Goal: Information Seeking & Learning: Compare options

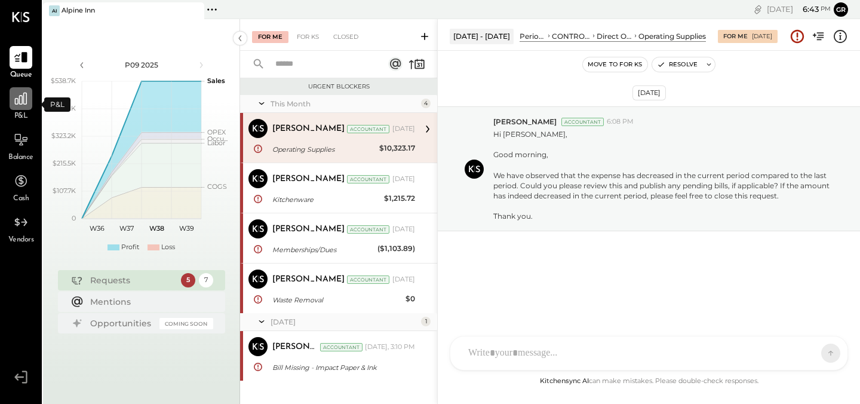
click at [19, 107] on div at bounding box center [21, 98] width 23 height 23
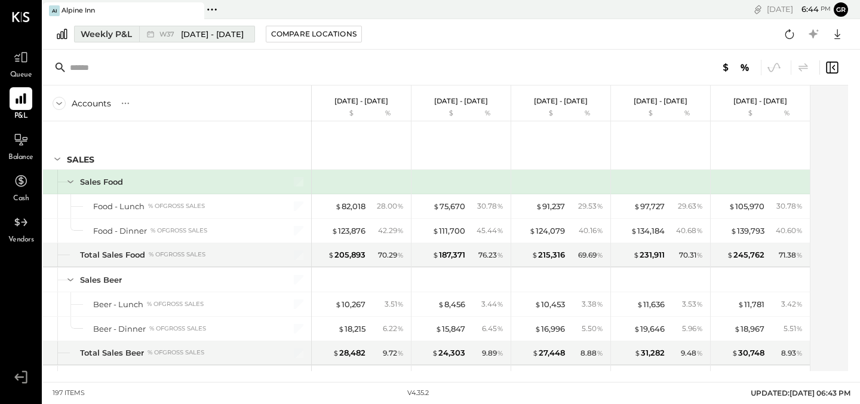
click at [99, 32] on div "Weekly P&L" at bounding box center [106, 34] width 51 height 12
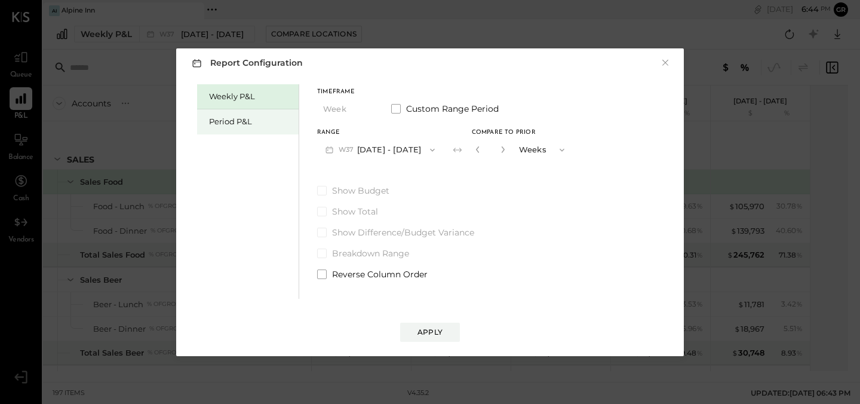
click at [277, 116] on div "Period P&L" at bounding box center [251, 121] width 84 height 11
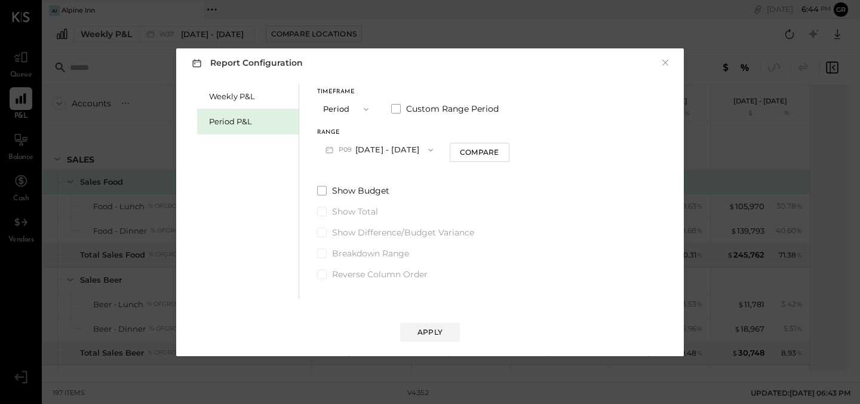
click at [429, 152] on icon "button" at bounding box center [431, 150] width 10 height 10
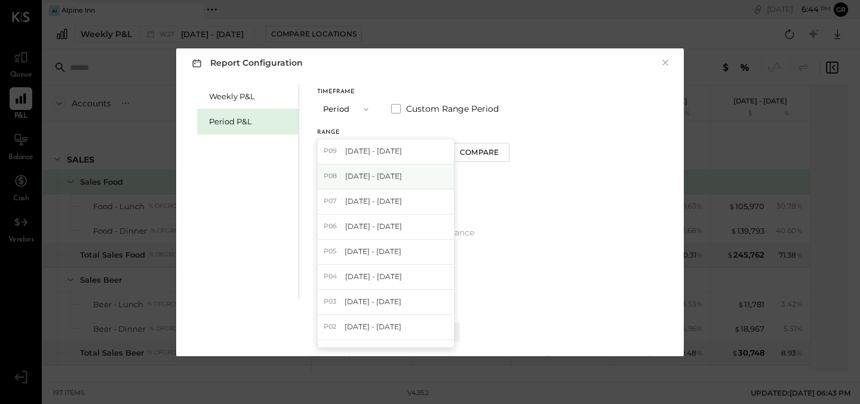
click at [407, 173] on div "P08 [DATE] - [DATE]" at bounding box center [386, 176] width 136 height 25
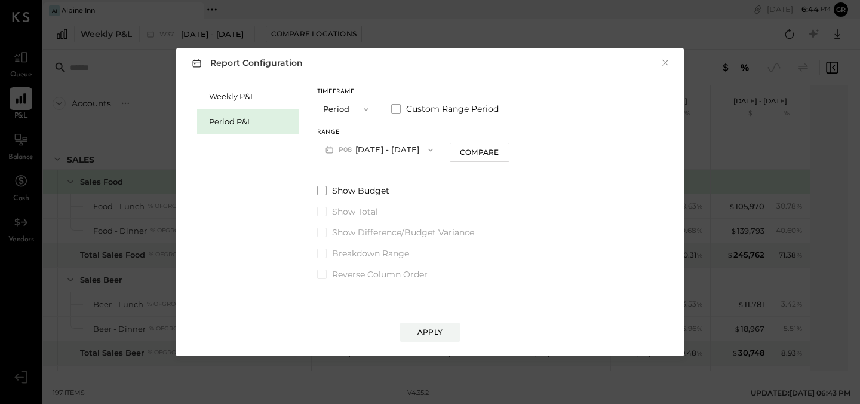
click at [429, 150] on icon "button" at bounding box center [430, 149] width 5 height 3
click at [499, 187] on label "Show Budget" at bounding box center [413, 190] width 192 height 12
click at [485, 153] on div "Compare" at bounding box center [479, 152] width 39 height 10
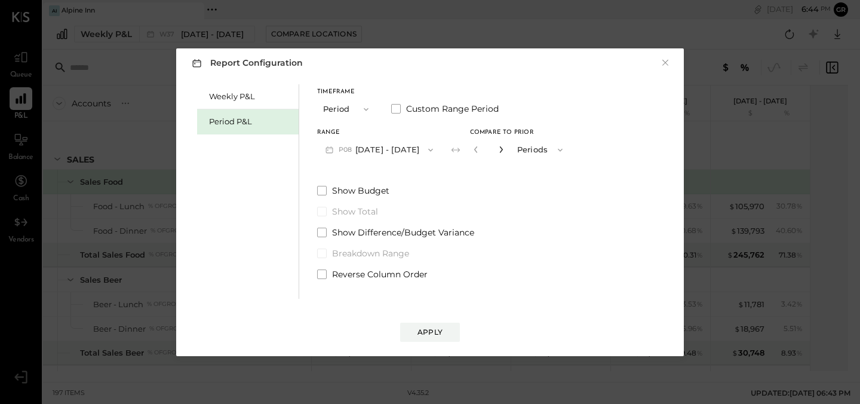
click at [499, 147] on icon "button" at bounding box center [500, 149] width 3 height 7
type input "*"
click at [424, 331] on div "Apply" at bounding box center [429, 332] width 25 height 10
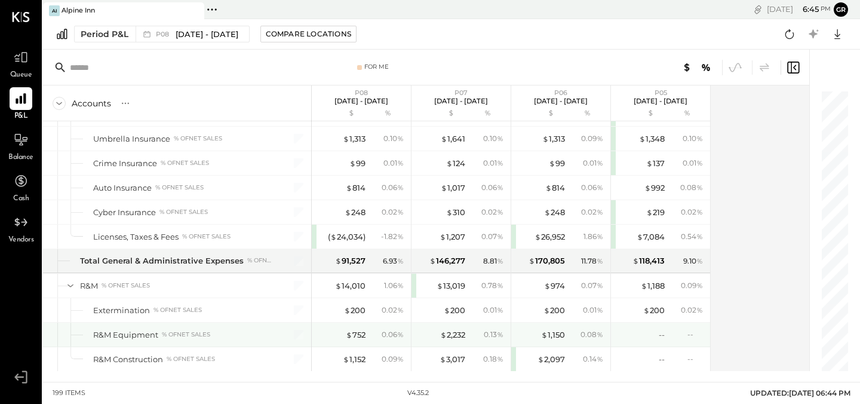
scroll to position [3217, 0]
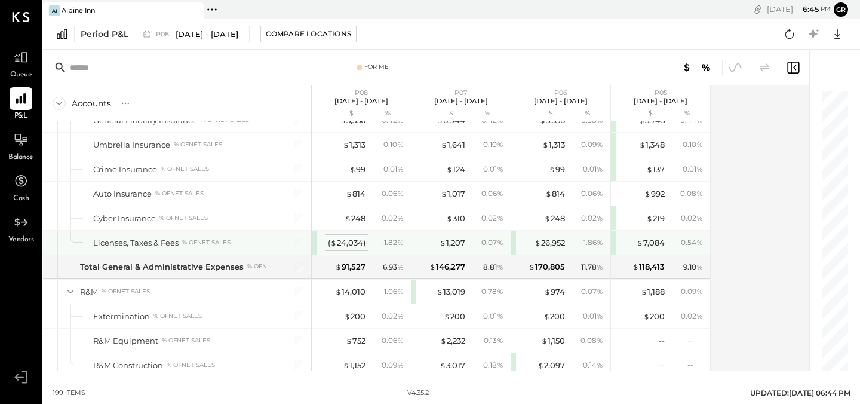
click at [355, 241] on div "( $ 24,034 )" at bounding box center [347, 242] width 38 height 11
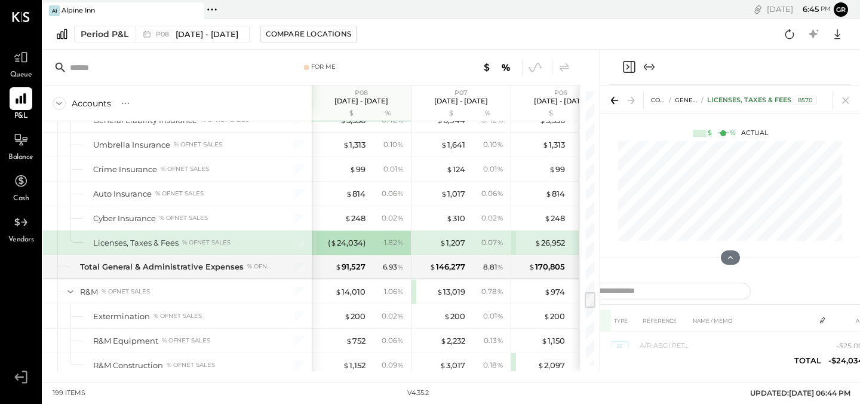
drag, startPoint x: 608, startPoint y: 310, endPoint x: 603, endPoint y: 325, distance: 15.7
click at [603, 325] on th "DATE" at bounding box center [584, 320] width 54 height 22
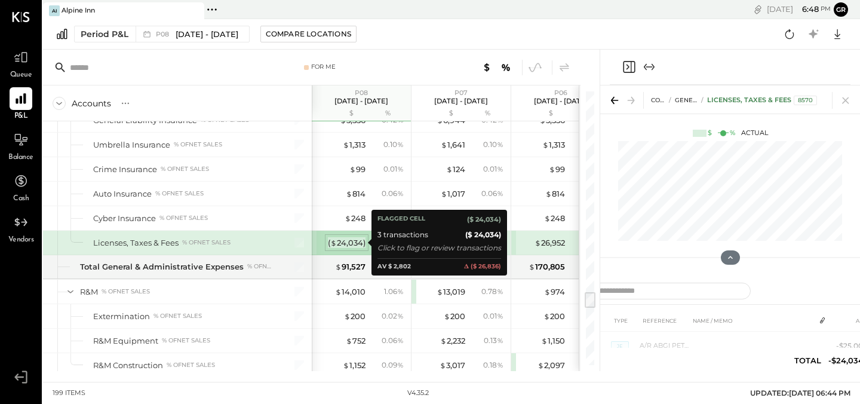
click at [350, 239] on div "( $ 24,034 )" at bounding box center [347, 242] width 38 height 11
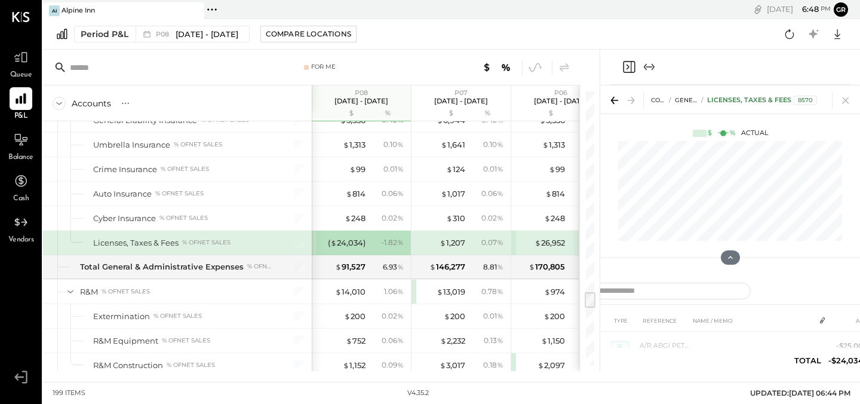
click at [417, 232] on div "$ 1,207 0.07 %" at bounding box center [462, 242] width 90 height 24
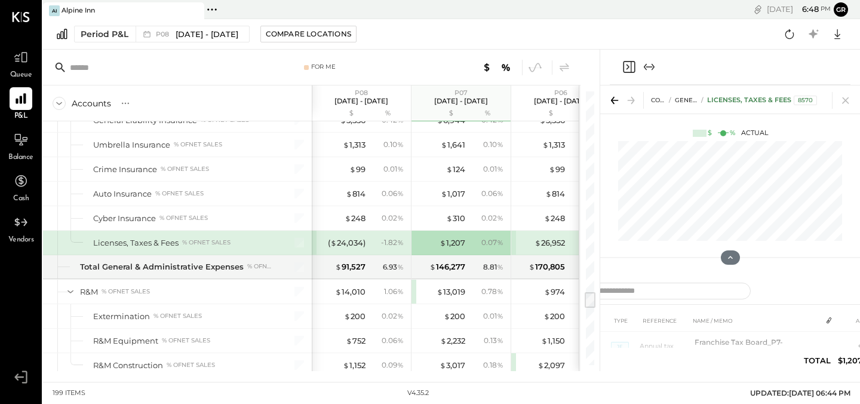
click at [333, 248] on div "( $ 24,034 ) - 1.82 %" at bounding box center [363, 242] width 90 height 24
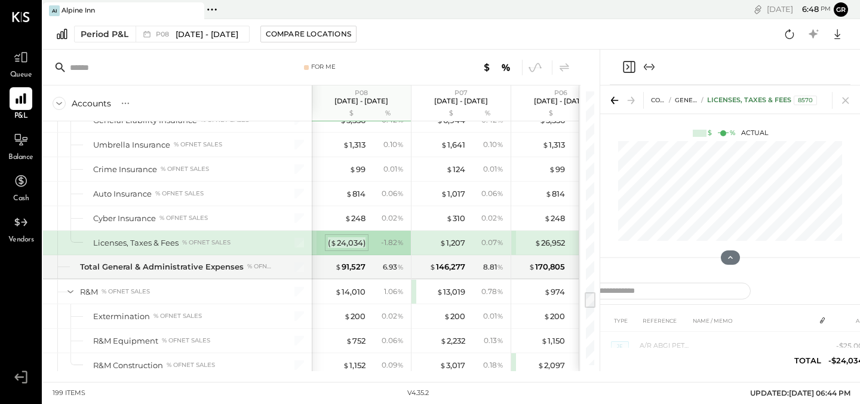
click at [340, 245] on div "( $ 24,034 )" at bounding box center [347, 242] width 38 height 11
click at [353, 242] on div "( $ 24,034 )" at bounding box center [347, 242] width 38 height 11
click at [346, 243] on div "( $ 24,034 )" at bounding box center [347, 242] width 38 height 11
click at [391, 241] on div "- 1.82 %" at bounding box center [392, 242] width 23 height 11
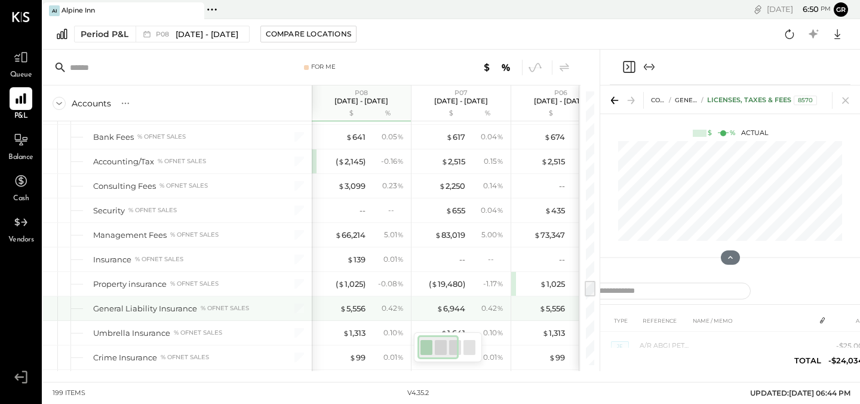
scroll to position [3038, 0]
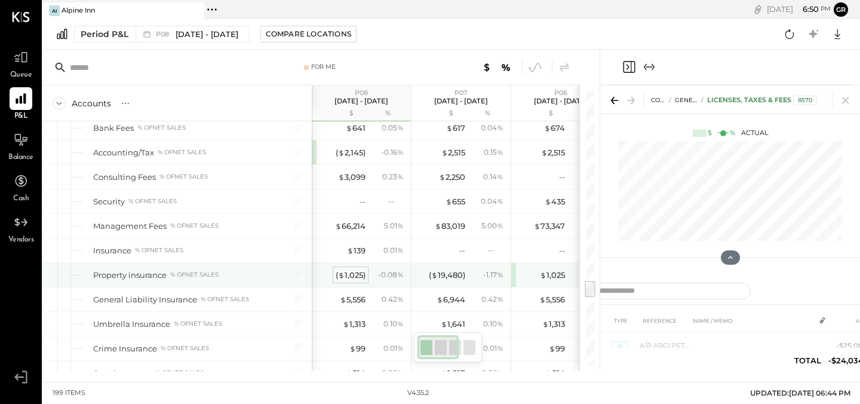
click at [353, 274] on div "( $ 1,025 )" at bounding box center [351, 274] width 30 height 11
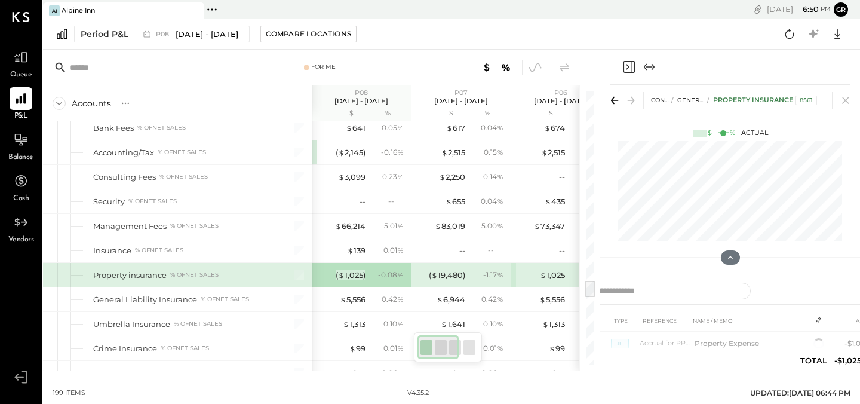
click at [355, 275] on div "( $ 1,025 )" at bounding box center [351, 274] width 30 height 11
click at [355, 279] on div "( $ 1,025 )" at bounding box center [351, 274] width 30 height 11
click at [349, 275] on div "( $ 1,025 )" at bounding box center [351, 274] width 30 height 11
click at [345, 273] on div "( $ 1,025 )" at bounding box center [351, 274] width 30 height 11
click at [382, 273] on div "- 0.08 %" at bounding box center [391, 274] width 26 height 11
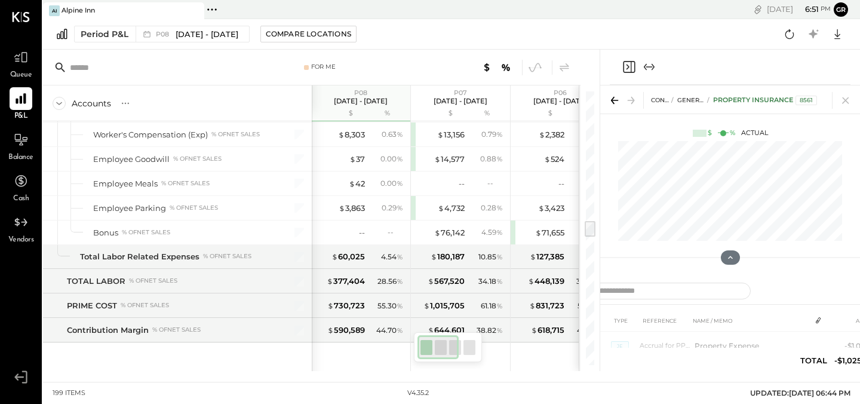
scroll to position [2063, 0]
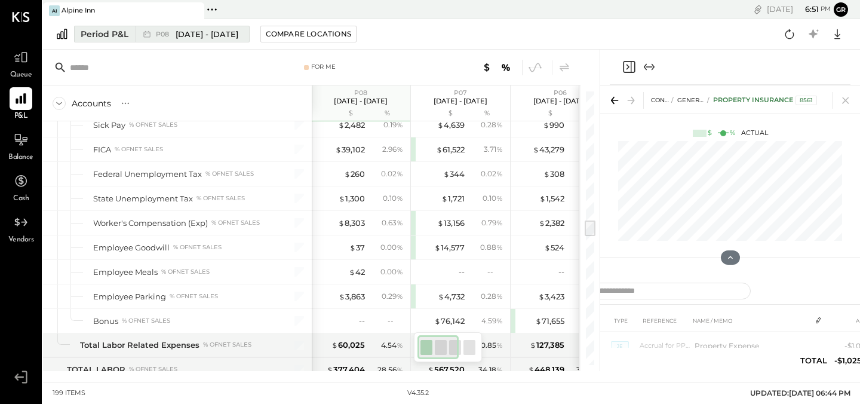
click at [189, 32] on span "[DATE] - [DATE]" at bounding box center [207, 34] width 63 height 11
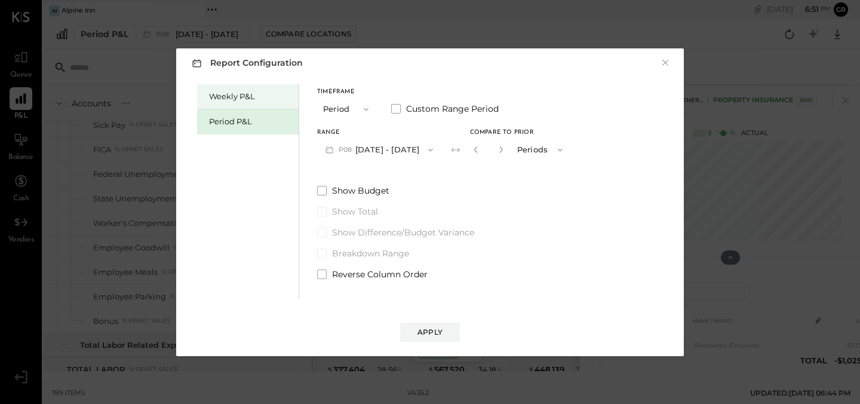
click at [226, 87] on div "Weekly P&L" at bounding box center [247, 96] width 101 height 25
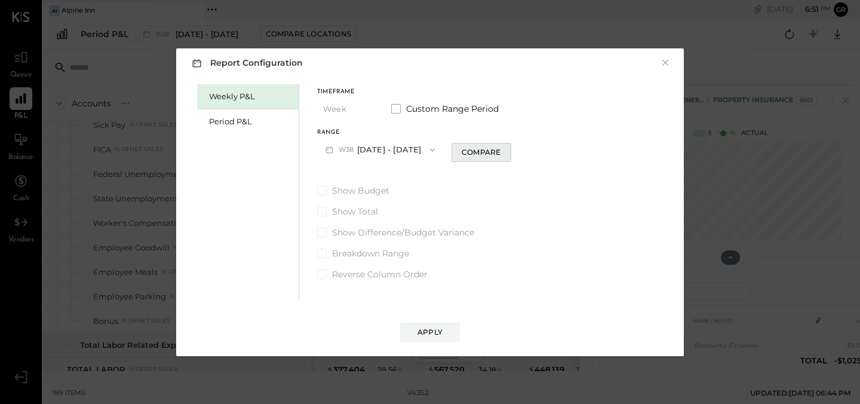
click at [479, 156] on div "Compare" at bounding box center [480, 152] width 39 height 10
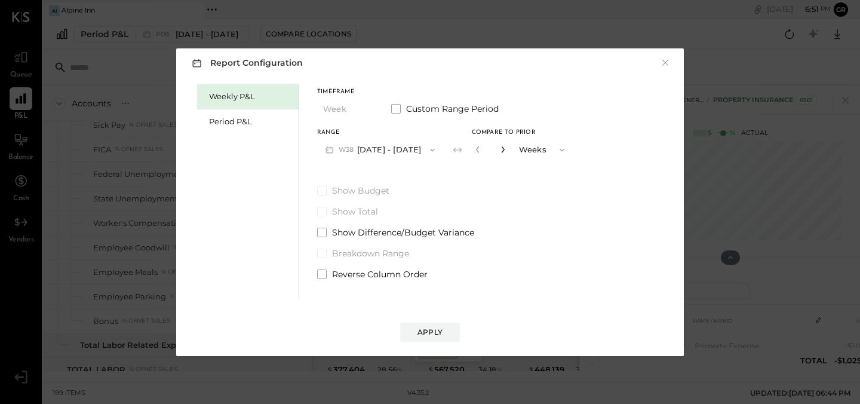
click at [503, 151] on icon "button" at bounding box center [502, 149] width 7 height 7
type input "*"
click at [432, 328] on div "Apply" at bounding box center [429, 332] width 25 height 10
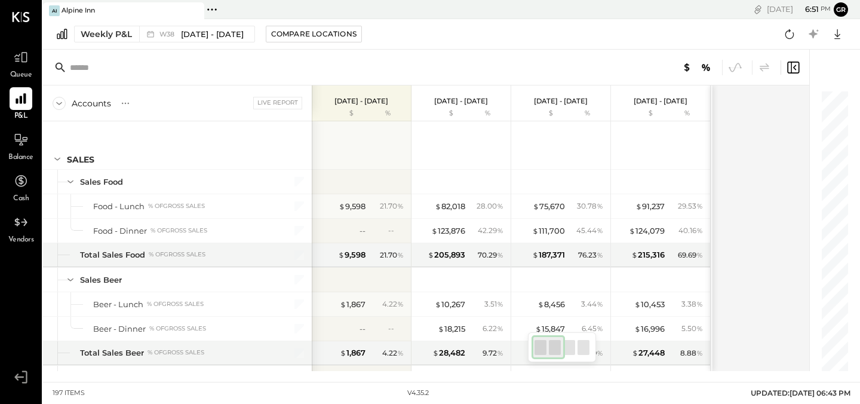
scroll to position [3030, 0]
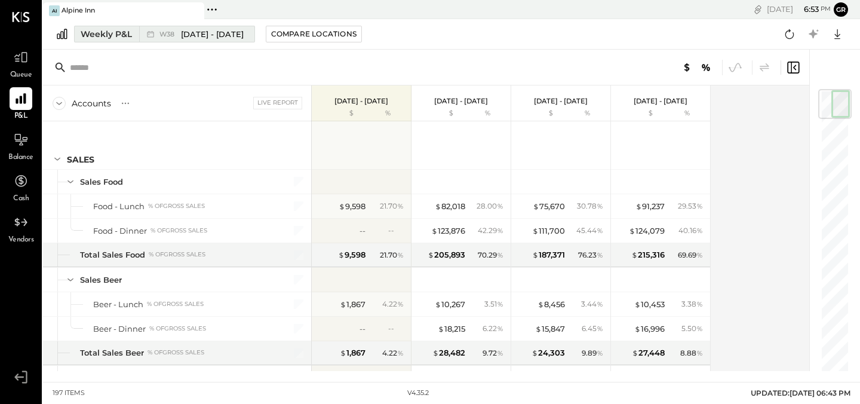
click at [115, 36] on div "Weekly P&L" at bounding box center [106, 34] width 51 height 12
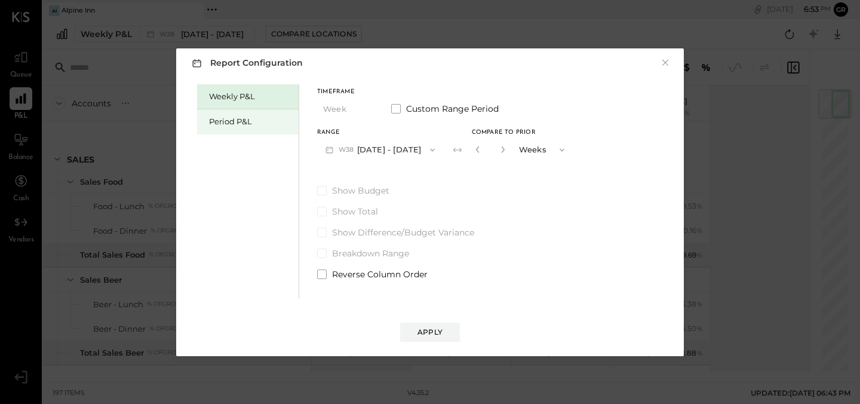
click at [224, 122] on div "Period P&L" at bounding box center [251, 121] width 84 height 11
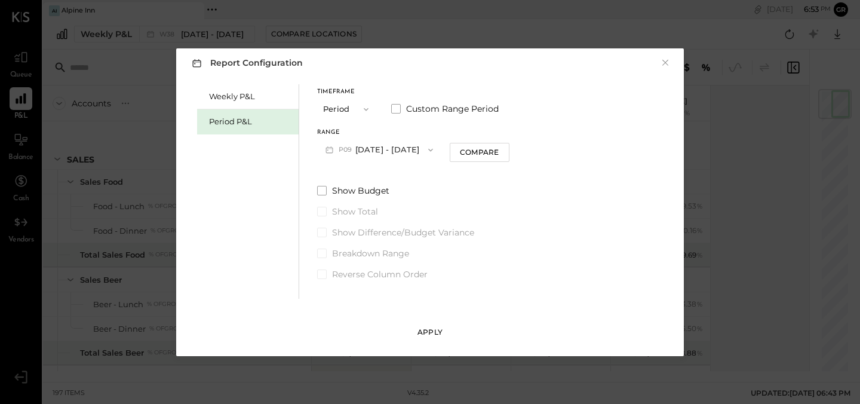
click at [432, 331] on div "Apply" at bounding box center [429, 332] width 25 height 10
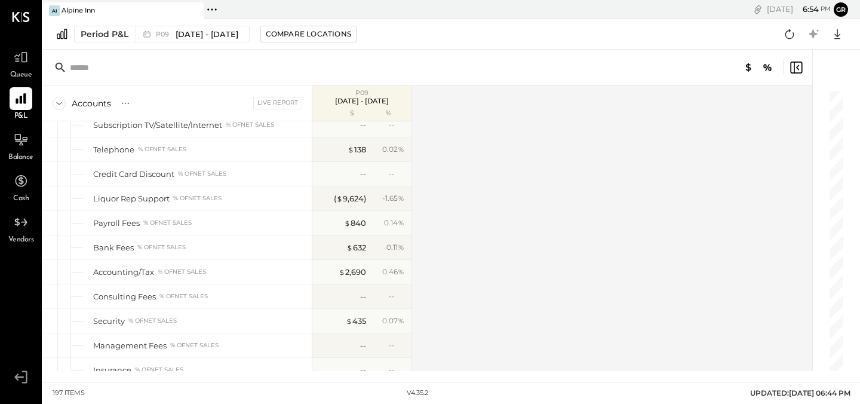
scroll to position [2875, 0]
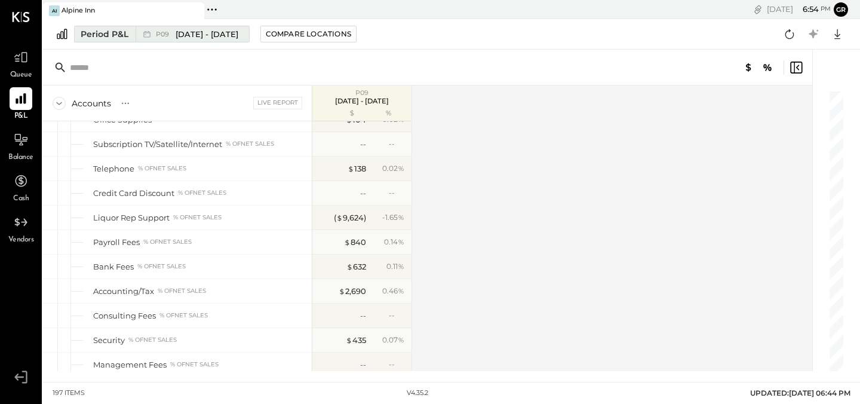
click at [196, 30] on span "[DATE] - [DATE]" at bounding box center [207, 34] width 63 height 11
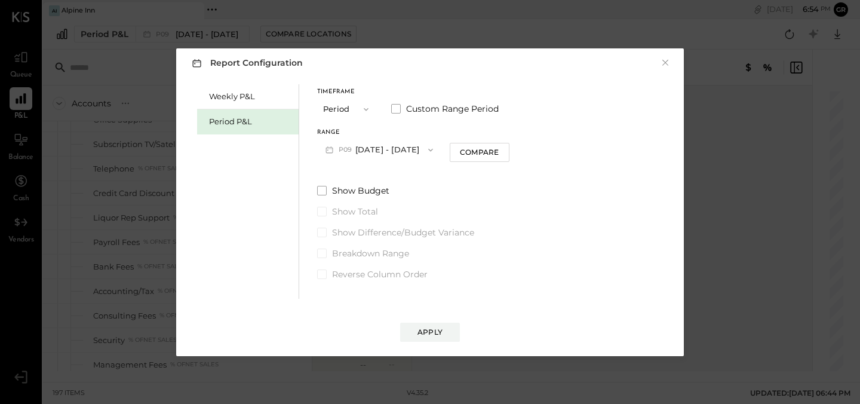
click at [365, 105] on icon "button" at bounding box center [366, 109] width 10 height 10
click at [583, 152] on div "Weekly P&L Period P&L Timeframe Period Period Quarter YTD Year Custom Range Per…" at bounding box center [430, 189] width 484 height 217
click at [426, 150] on icon "button" at bounding box center [431, 150] width 10 height 10
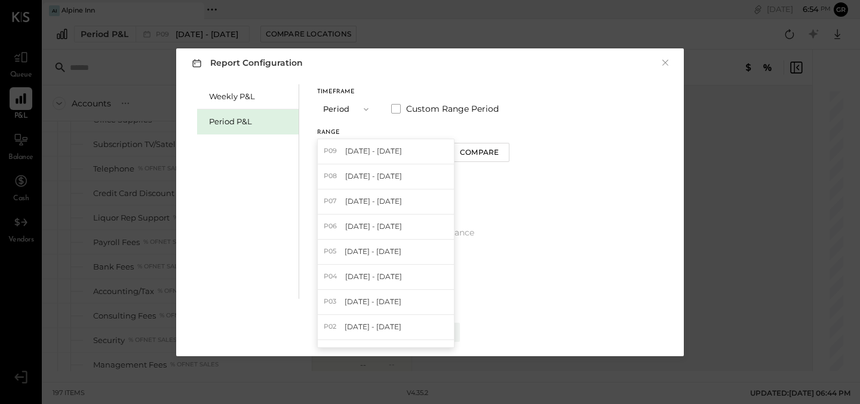
click at [420, 149] on div "P09 [DATE] - [DATE]" at bounding box center [386, 151] width 136 height 25
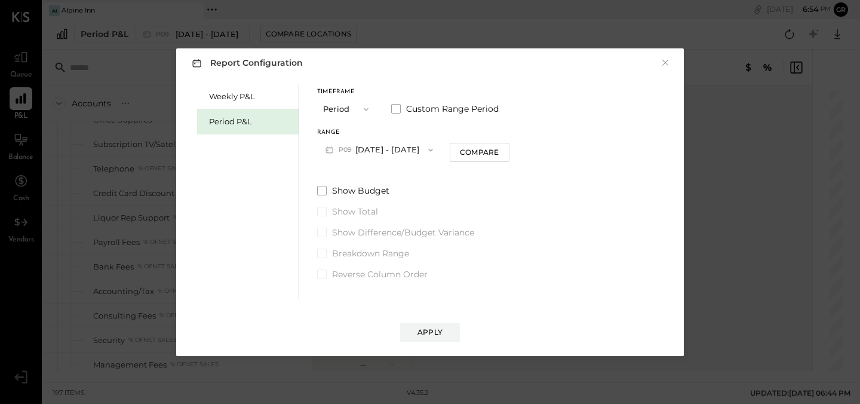
click at [395, 176] on div "Timeframe Period Custom Range Period Range P09 [DATE] - [DATE] Compare Show Bud…" at bounding box center [413, 182] width 192 height 196
click at [426, 150] on icon "button" at bounding box center [431, 150] width 10 height 10
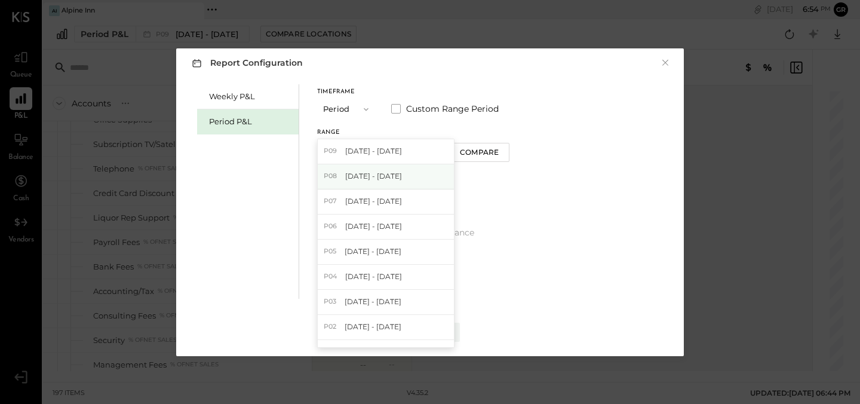
click at [401, 176] on div "P08 [DATE] - [DATE]" at bounding box center [386, 176] width 136 height 25
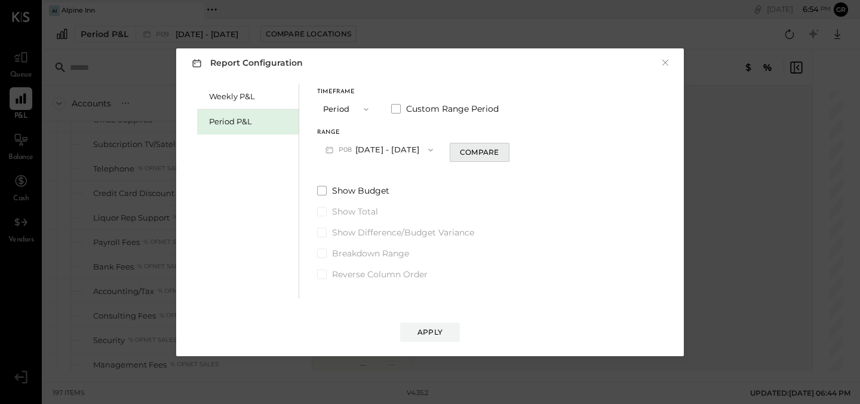
click at [475, 153] on div "Compare" at bounding box center [479, 152] width 39 height 10
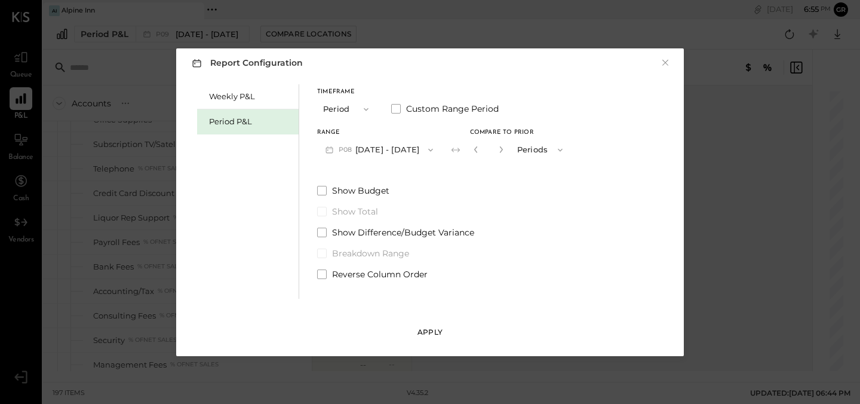
click at [425, 331] on div "Apply" at bounding box center [429, 332] width 25 height 10
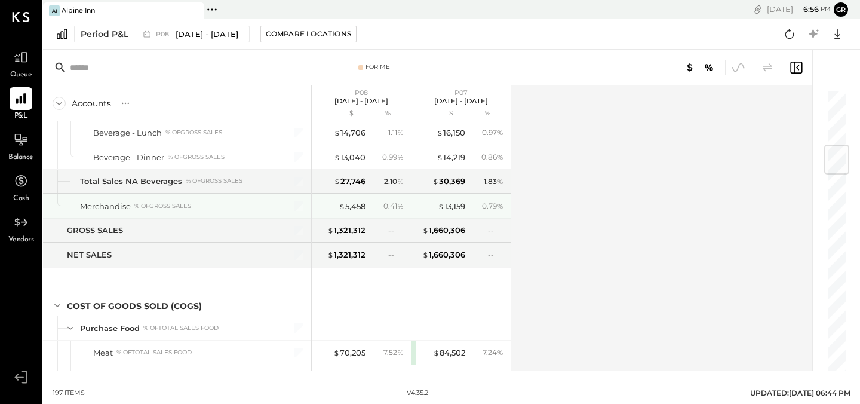
scroll to position [470, 0]
